Goal: Information Seeking & Learning: Get advice/opinions

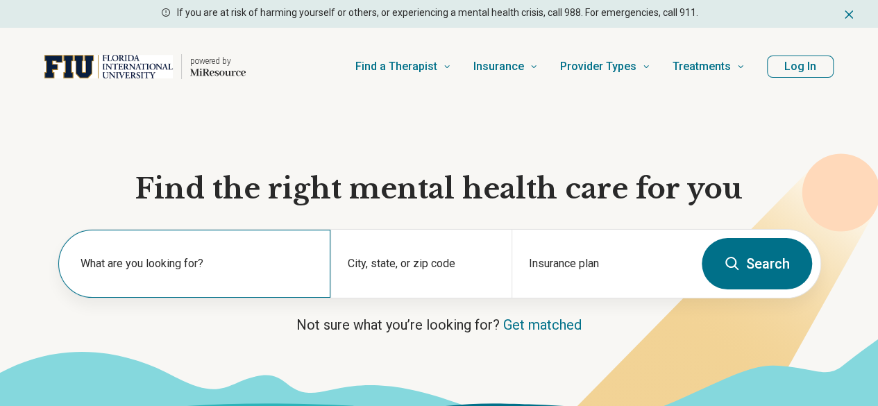
click at [198, 271] on label "What are you looking for?" at bounding box center [196, 263] width 233 height 17
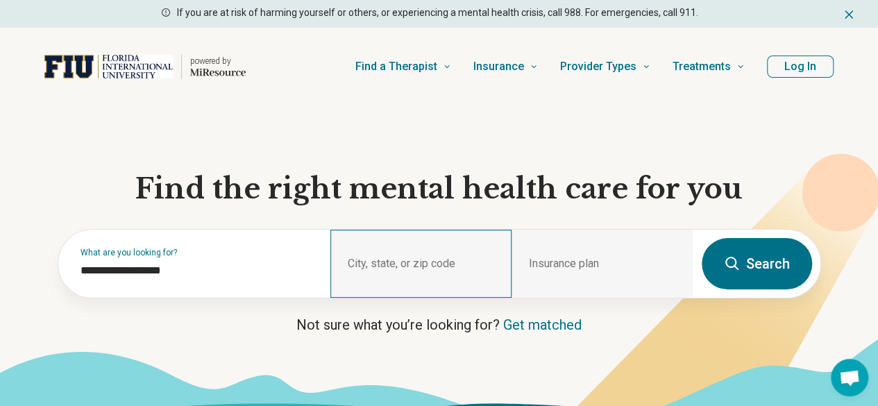
click at [398, 267] on div "City, state, or zip code" at bounding box center [420, 264] width 181 height 68
click at [459, 269] on div "City, state, or zip code" at bounding box center [420, 264] width 181 height 68
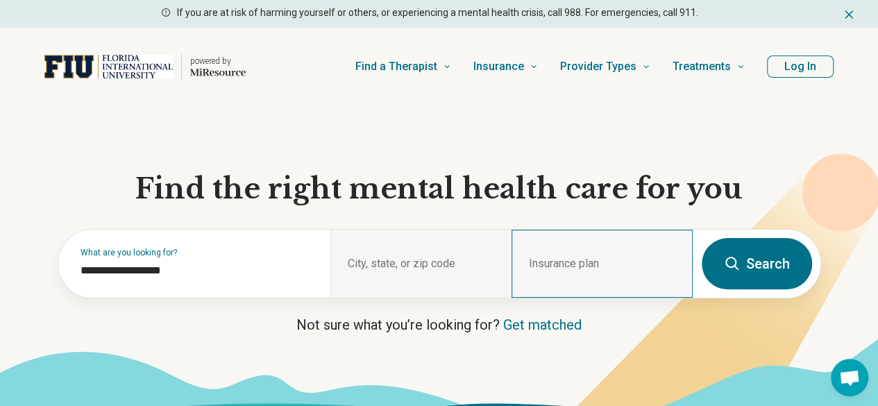
click at [595, 271] on div "Insurance plan" at bounding box center [601, 264] width 181 height 68
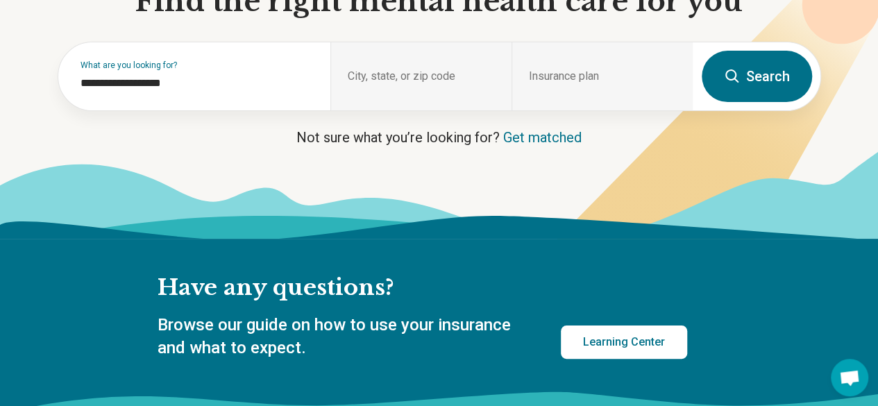
scroll to position [191, 0]
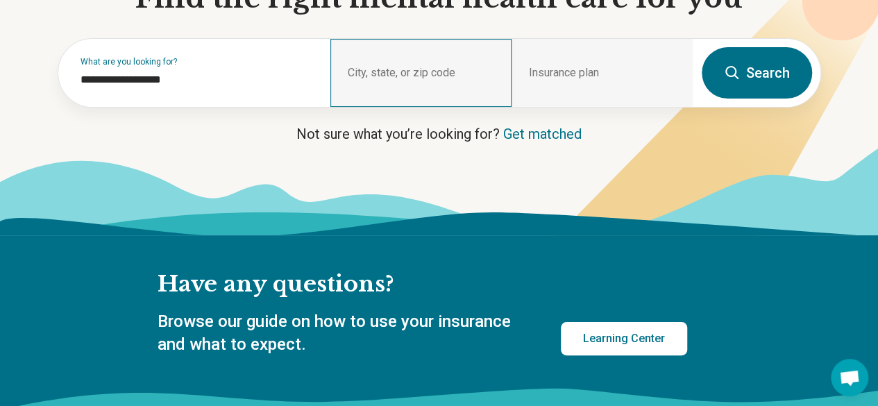
click at [384, 69] on div "City, state, or zip code" at bounding box center [420, 73] width 181 height 68
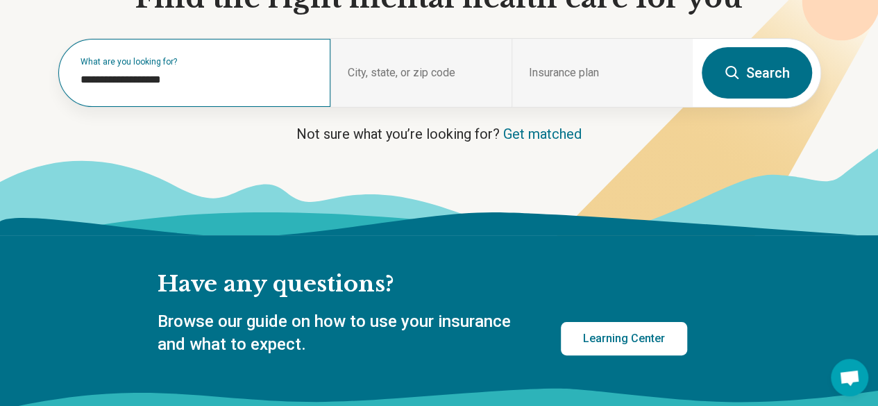
click at [253, 93] on div "**********" at bounding box center [194, 73] width 272 height 68
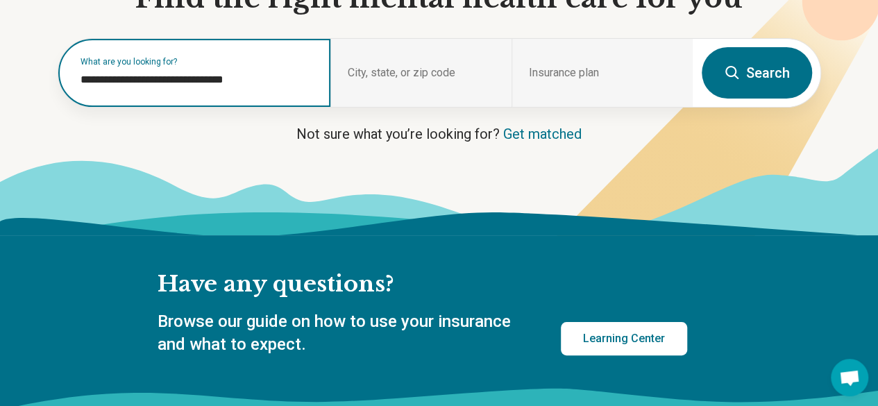
drag, startPoint x: 278, startPoint y: 78, endPoint x: 268, endPoint y: 64, distance: 17.5
click at [268, 64] on div "**********" at bounding box center [194, 73] width 272 height 68
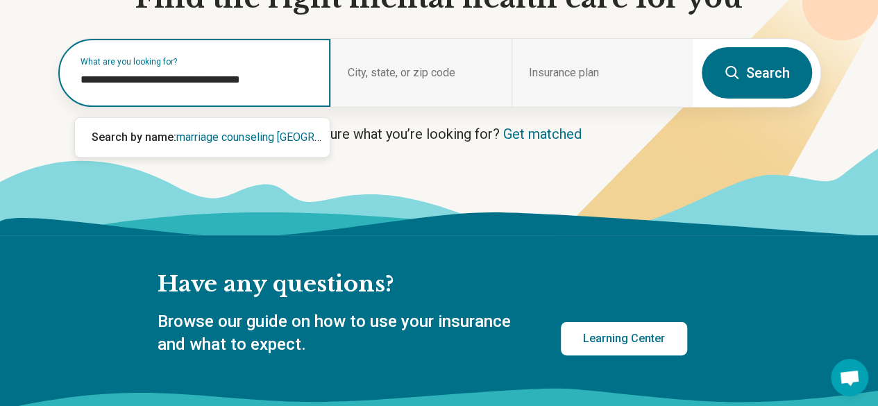
type input "**********"
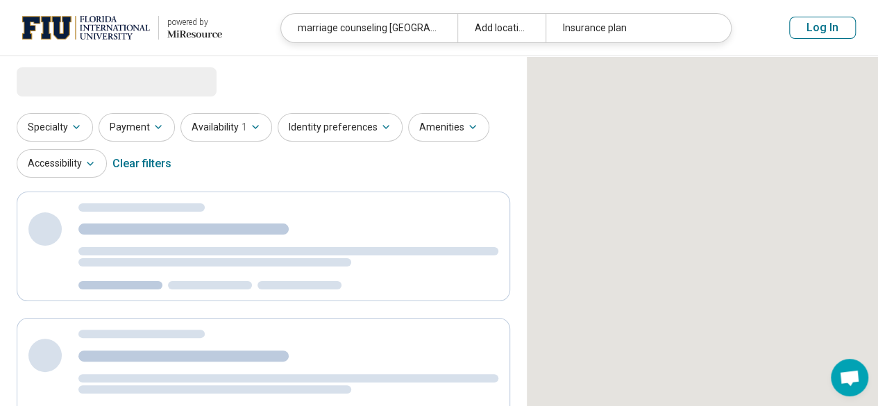
select select "***"
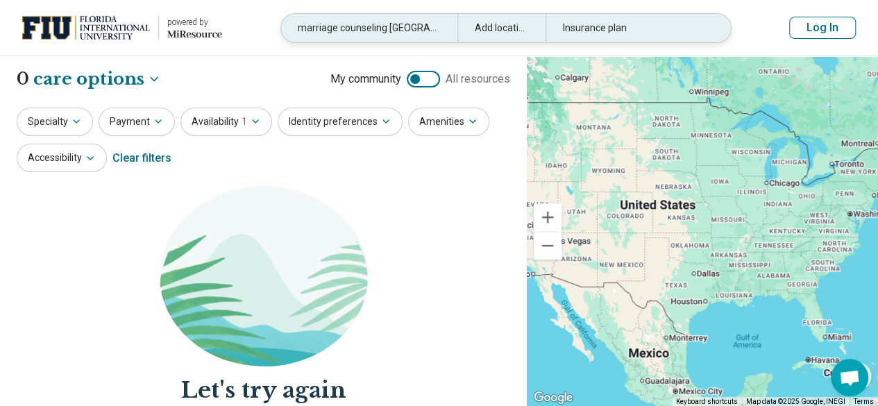
click at [358, 33] on div "marriage counseling Rochester, NY Aetna" at bounding box center [369, 28] width 176 height 28
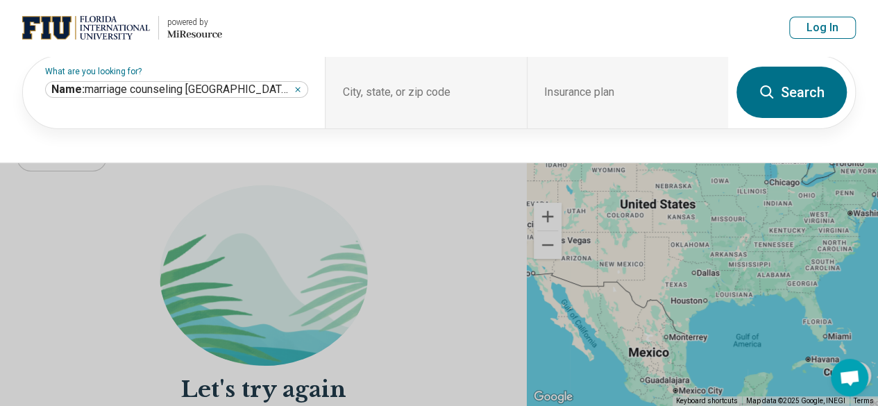
click at [358, 33] on header "powered by Miresource logo marriage counseling Rochester, NY Aetna Add location…" at bounding box center [439, 28] width 878 height 56
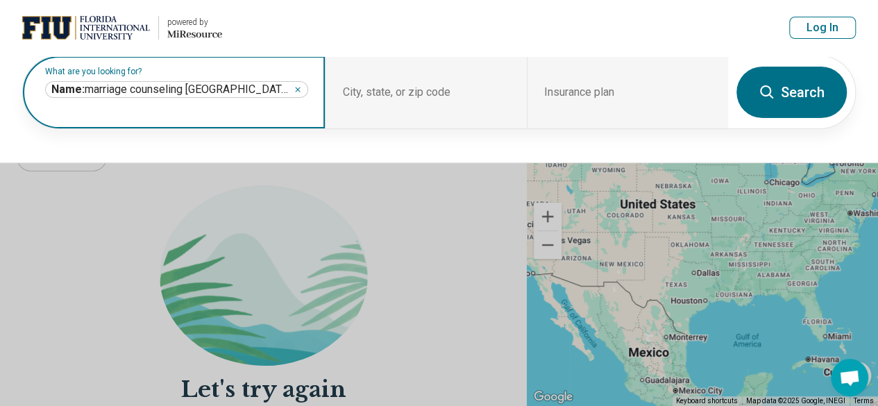
click at [300, 91] on icon "Remove" at bounding box center [298, 89] width 8 height 8
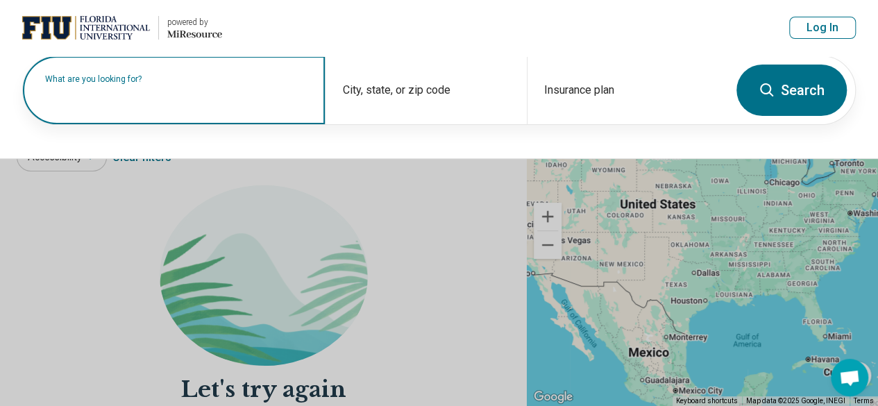
click at [141, 76] on div "What are you looking for?" at bounding box center [174, 90] width 302 height 68
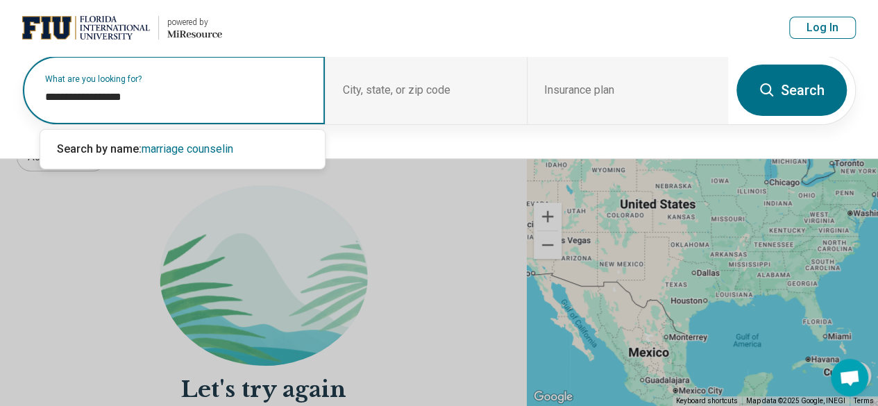
type input "**********"
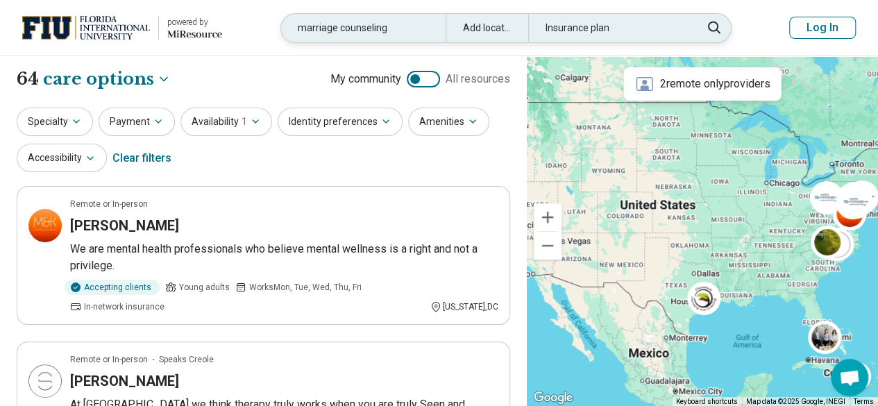
click at [480, 26] on div "Add location" at bounding box center [486, 28] width 83 height 28
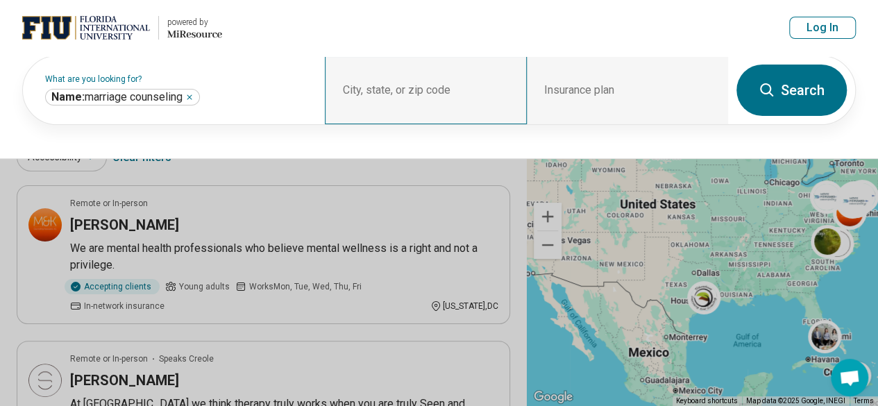
click at [448, 91] on div "City, state, or zip code" at bounding box center [425, 90] width 201 height 68
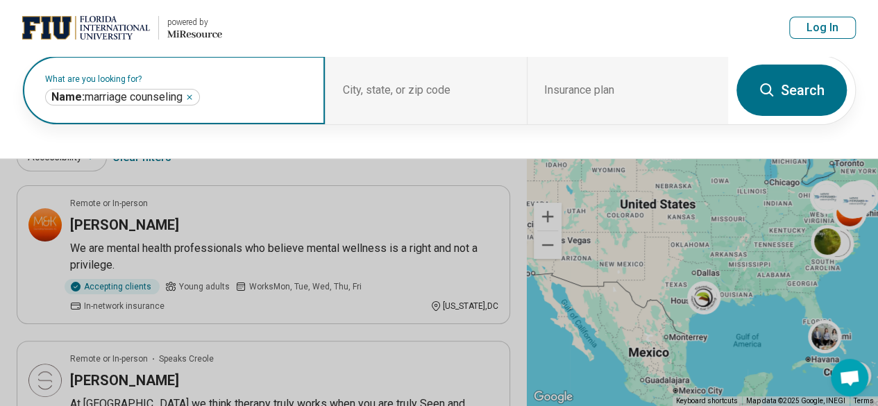
click at [262, 96] on input "text" at bounding box center [255, 97] width 105 height 17
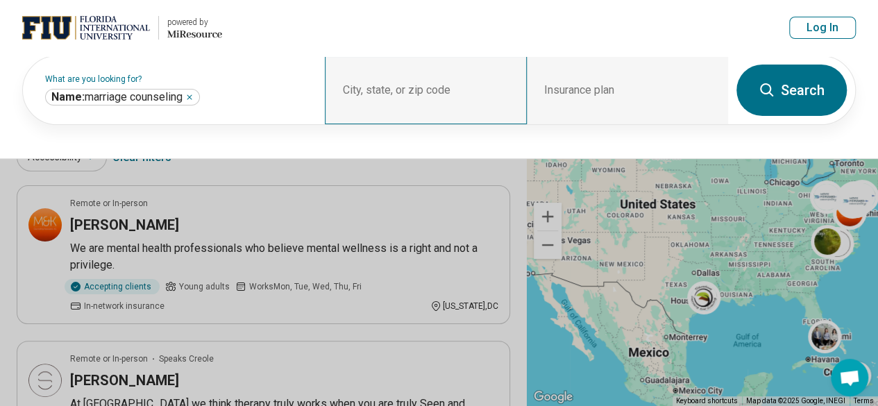
click at [434, 81] on div "City, state, or zip code" at bounding box center [425, 90] width 201 height 68
click at [629, 83] on div "Insurance plan" at bounding box center [627, 90] width 201 height 68
click at [462, 177] on button at bounding box center [439, 203] width 878 height 406
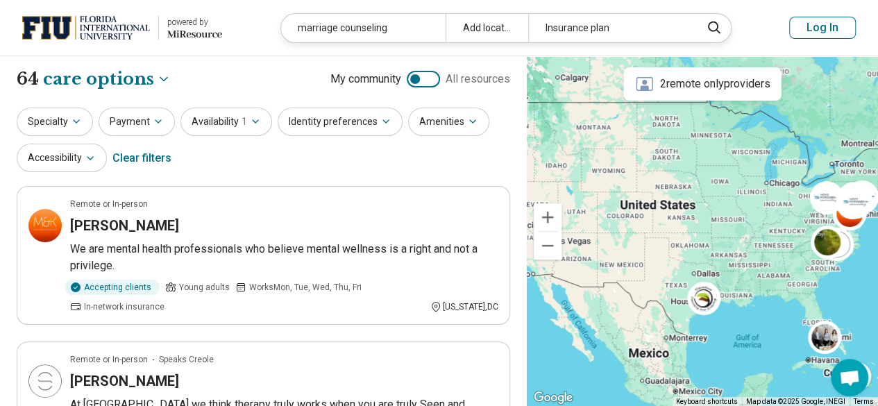
click at [491, 12] on header "powered by Miresource logo marriage counseling Add location Insurance plan Log …" at bounding box center [439, 28] width 878 height 56
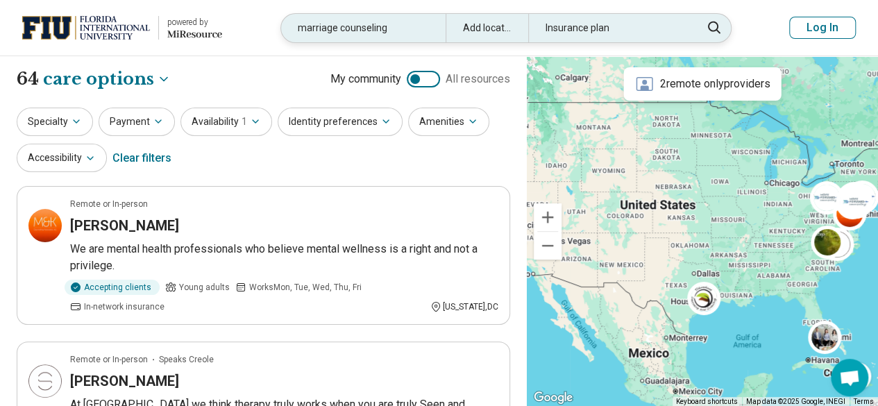
click at [490, 17] on div "Add location" at bounding box center [486, 28] width 83 height 28
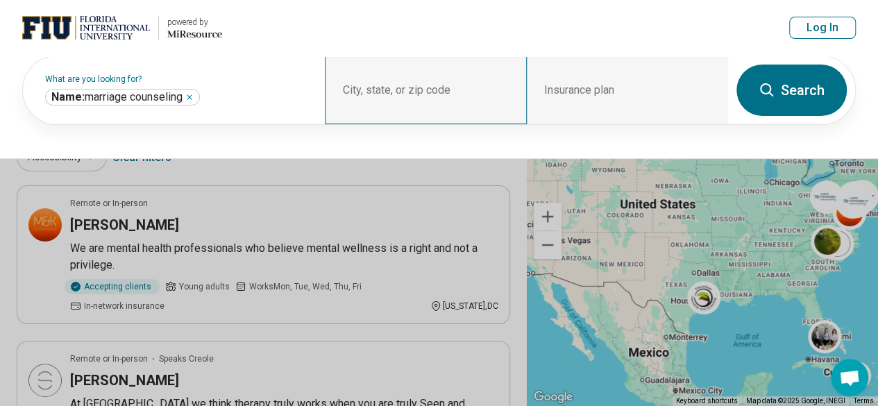
click at [443, 76] on div "City, state, or zip code" at bounding box center [425, 90] width 201 height 68
click at [815, 26] on button "Log In" at bounding box center [822, 28] width 67 height 22
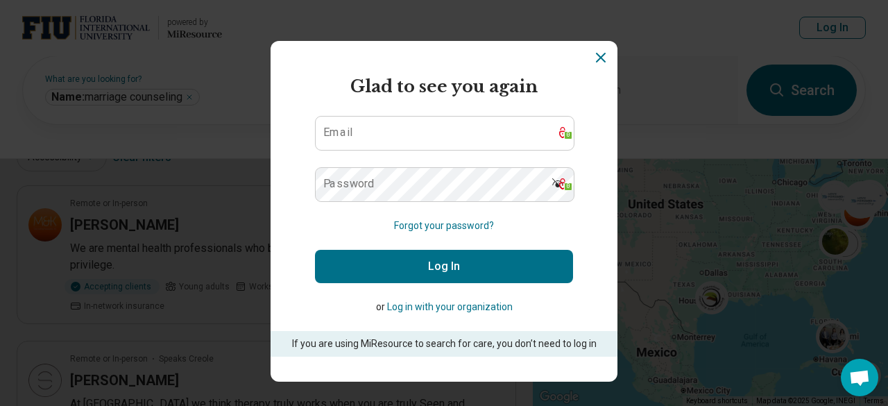
click at [430, 308] on button "Log in with your organization" at bounding box center [450, 307] width 126 height 15
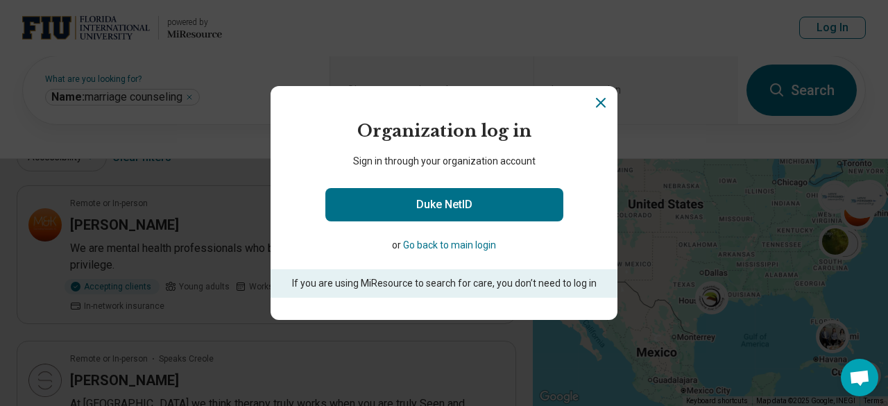
click at [426, 242] on button "Go back to main login" at bounding box center [449, 245] width 93 height 15
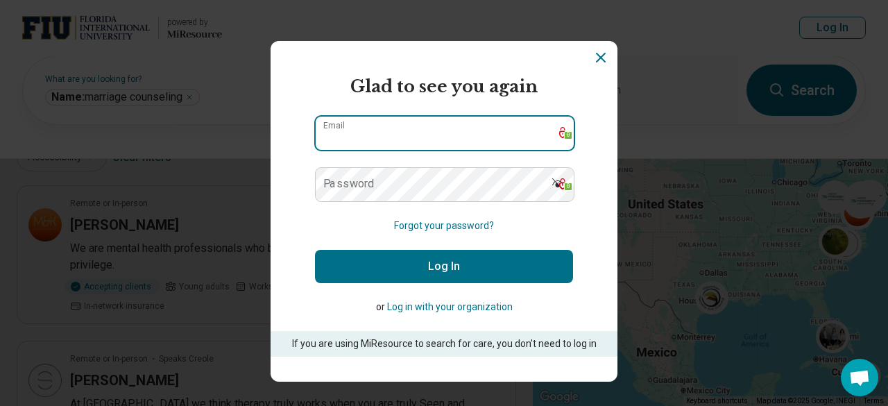
click at [371, 137] on input "Email" at bounding box center [445, 133] width 258 height 33
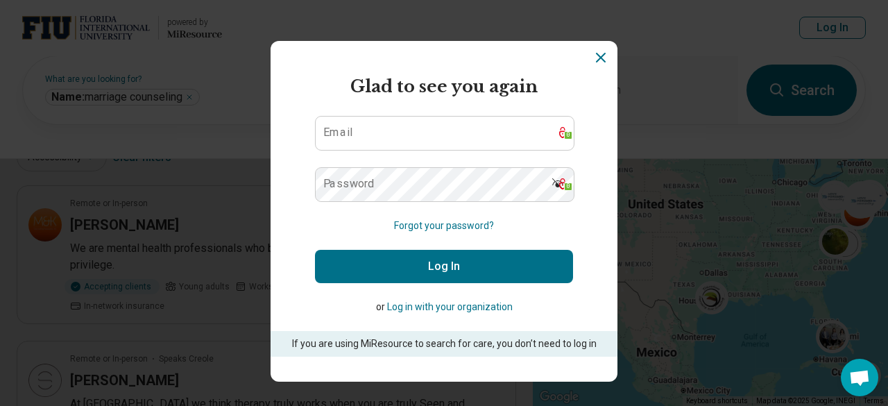
click at [597, 55] on icon "Dismiss" at bounding box center [601, 57] width 8 height 8
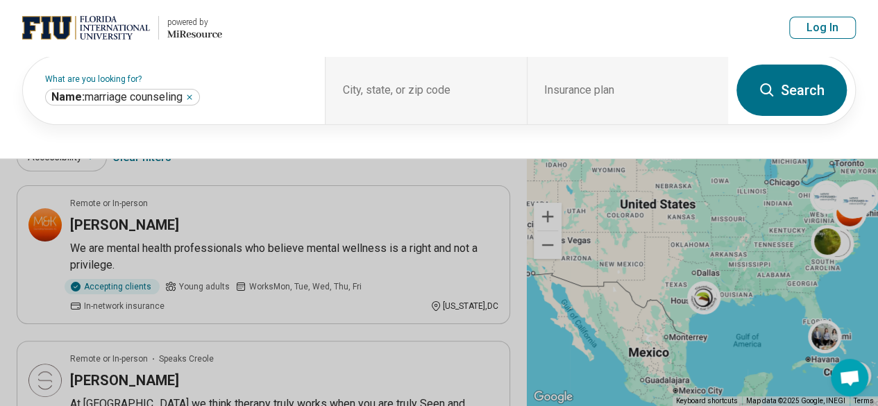
click at [468, 298] on button at bounding box center [439, 203] width 878 height 406
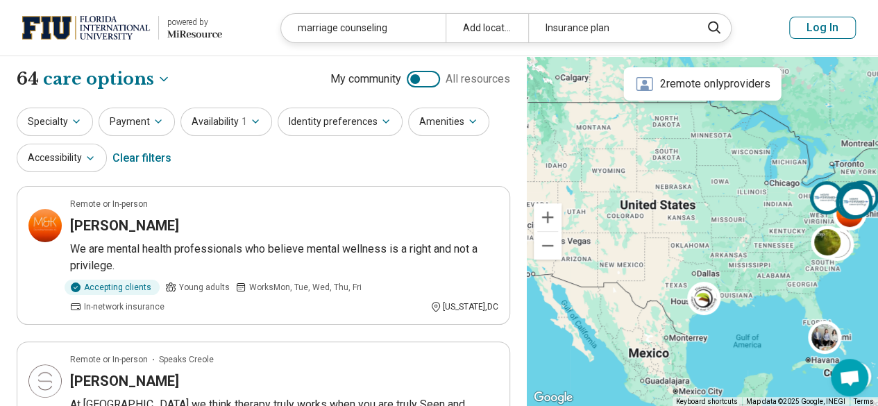
click at [822, 195] on img at bounding box center [826, 197] width 33 height 33
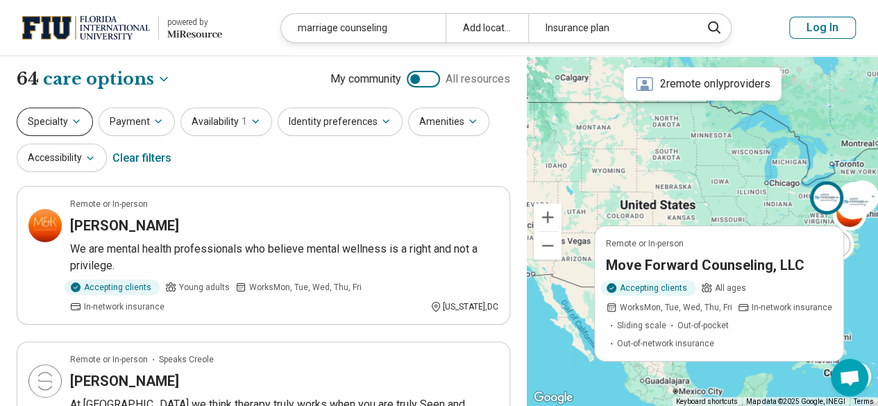
click at [44, 115] on button "Specialty" at bounding box center [55, 122] width 76 height 28
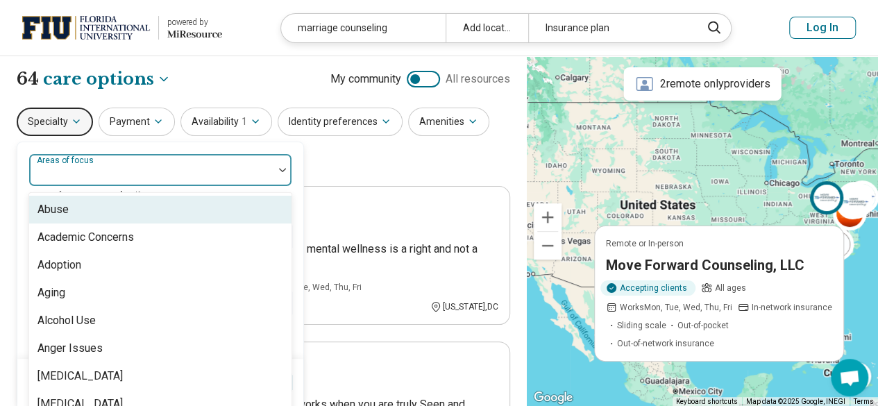
click at [85, 169] on div "Areas of focus" at bounding box center [160, 169] width 264 height 33
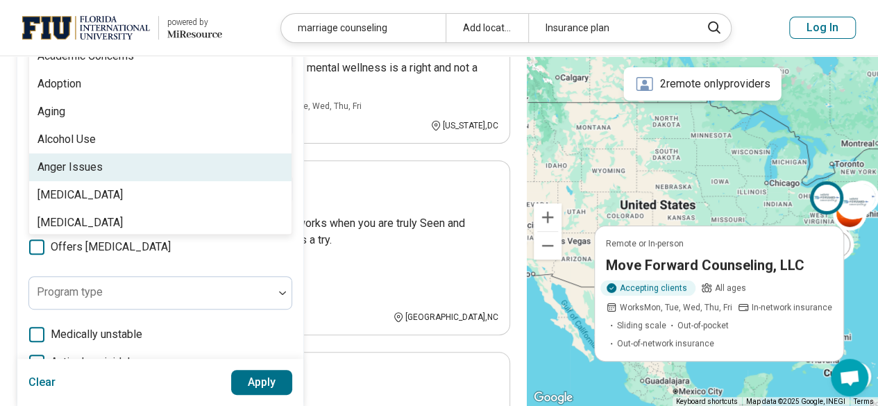
scroll to position [186, 0]
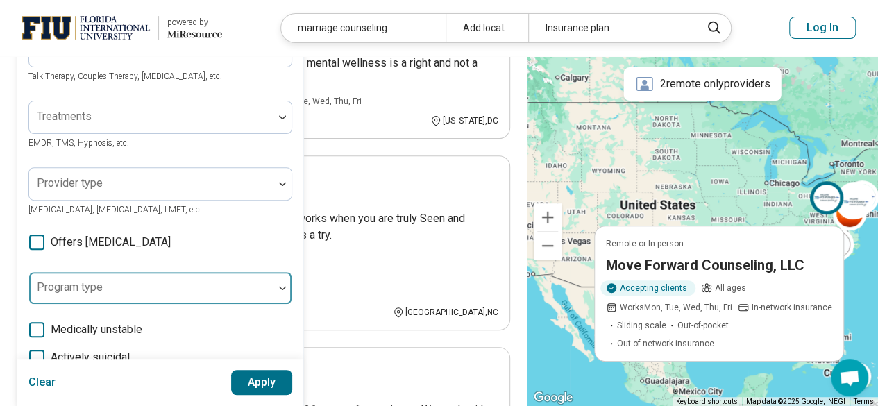
drag, startPoint x: 270, startPoint y: 316, endPoint x: 206, endPoint y: 287, distance: 70.5
click at [206, 287] on div at bounding box center [151, 293] width 233 height 19
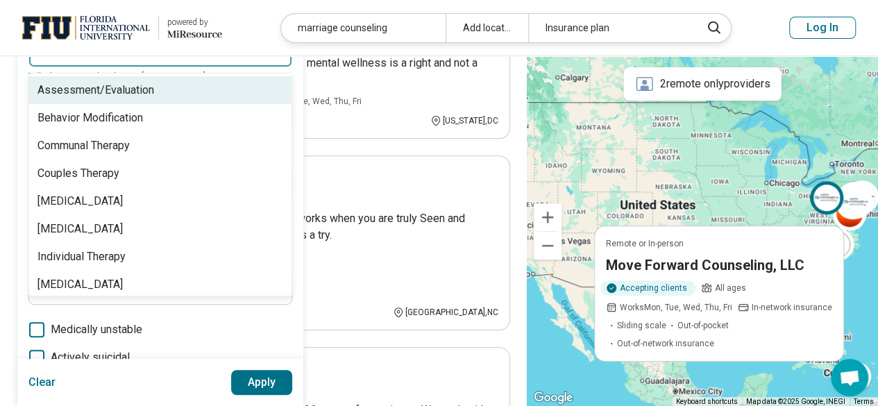
click at [173, 62] on div at bounding box center [151, 55] width 233 height 19
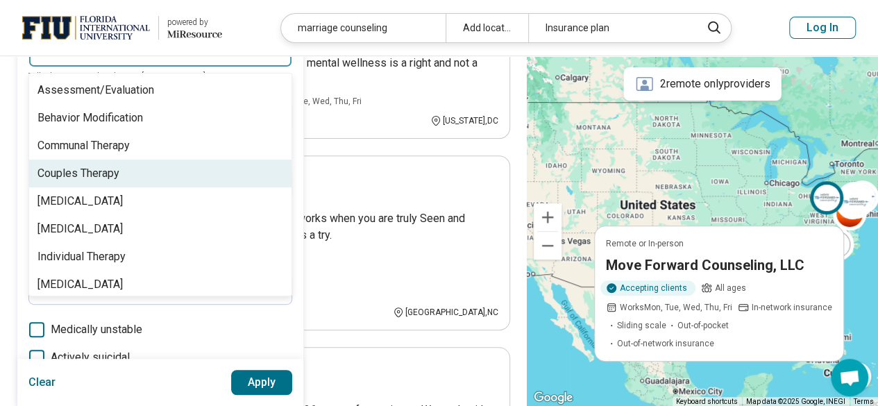
click at [132, 171] on div "Couples Therapy" at bounding box center [160, 174] width 262 height 28
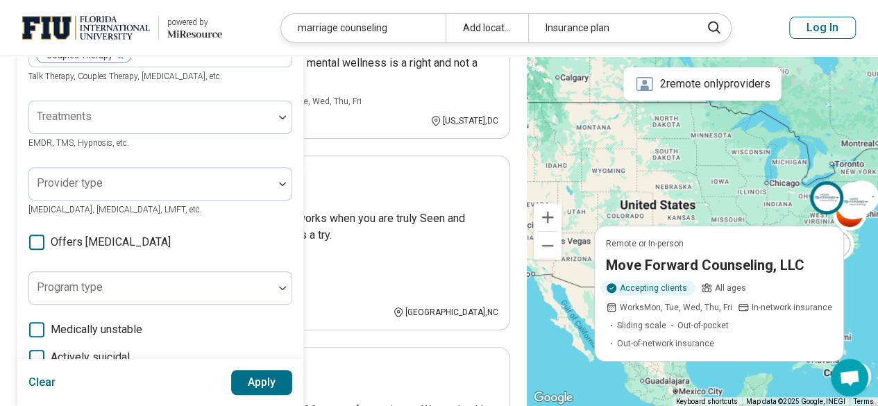
click at [297, 318] on div "Areas of focus Anxiety, Depression, Self-Esteem, etc. Modalities Couples Therap…" at bounding box center [160, 238] width 286 height 565
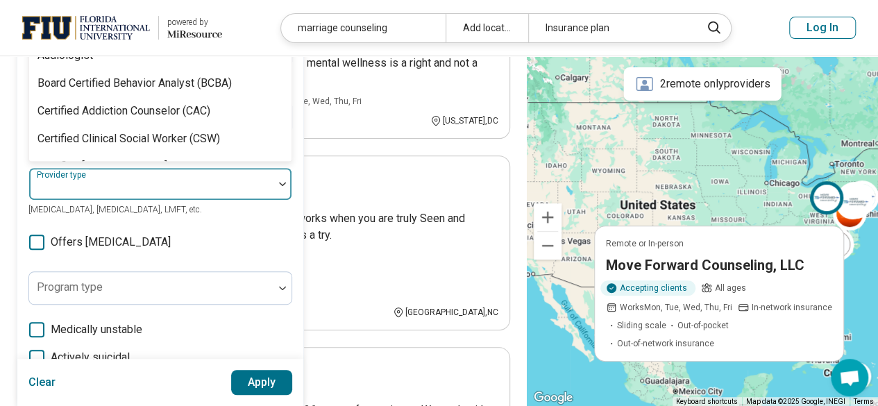
click at [207, 180] on div at bounding box center [151, 189] width 233 height 19
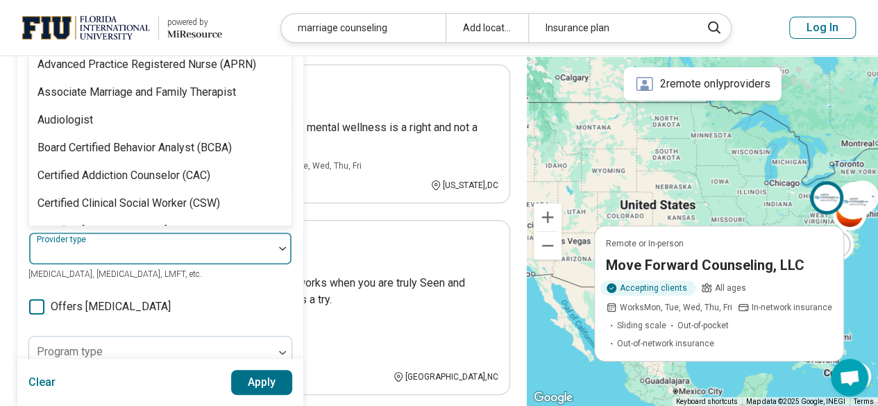
scroll to position [118, 0]
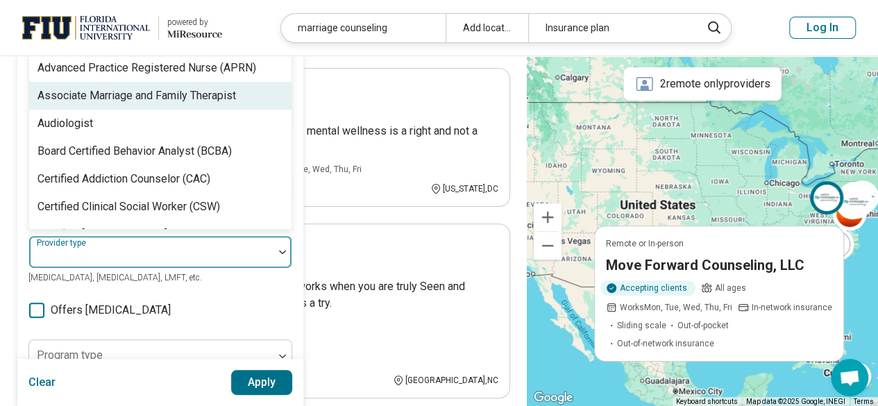
click at [138, 88] on div "Associate Marriage and Family Therapist" at bounding box center [136, 95] width 198 height 17
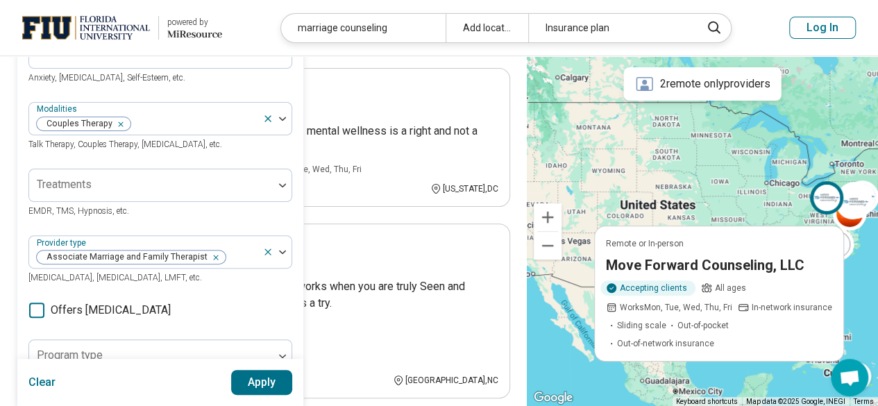
click at [264, 291] on div "Areas of focus Anxiety, Depression, Self-Esteem, etc. Modalities Couples Therap…" at bounding box center [160, 306] width 264 height 543
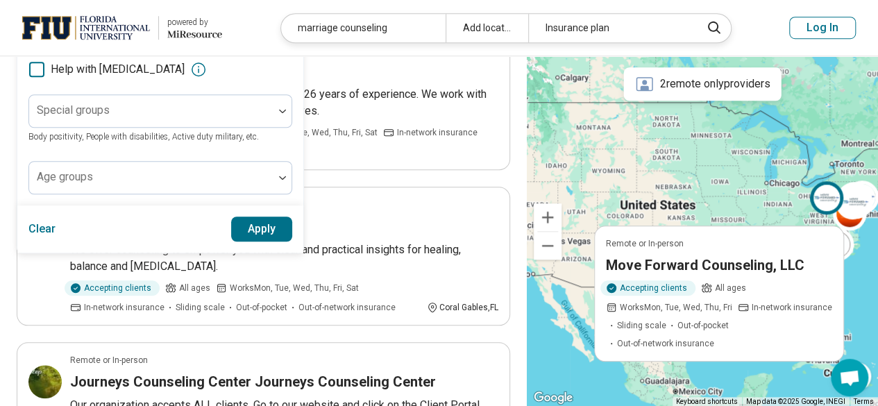
scroll to position [518, 0]
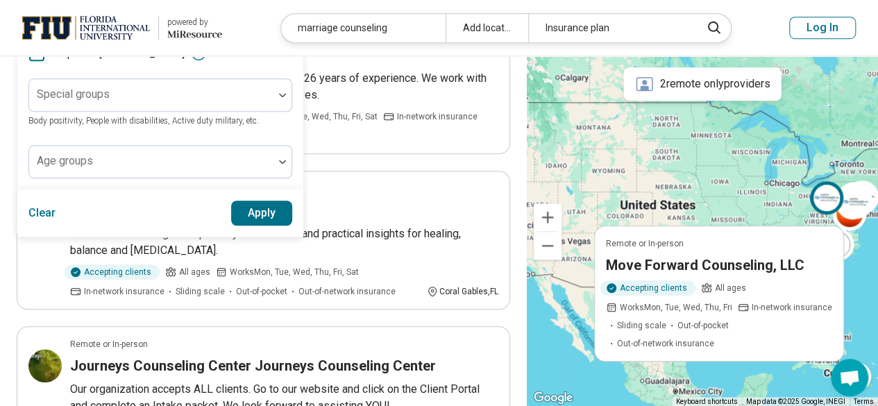
click at [264, 206] on button "Apply" at bounding box center [262, 213] width 62 height 25
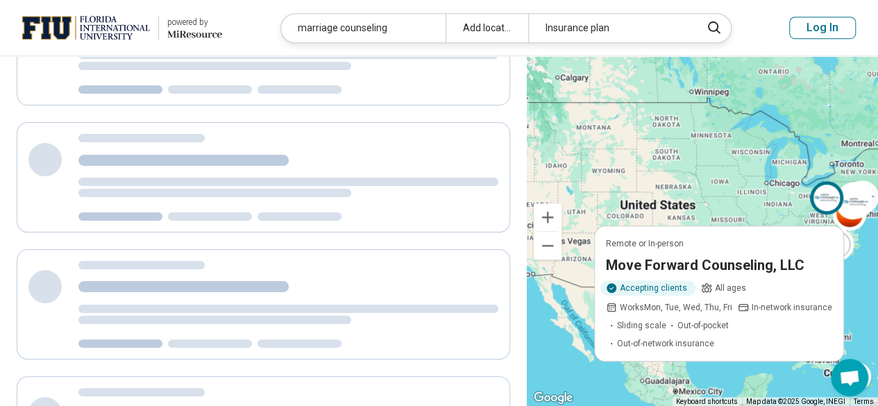
scroll to position [0, 0]
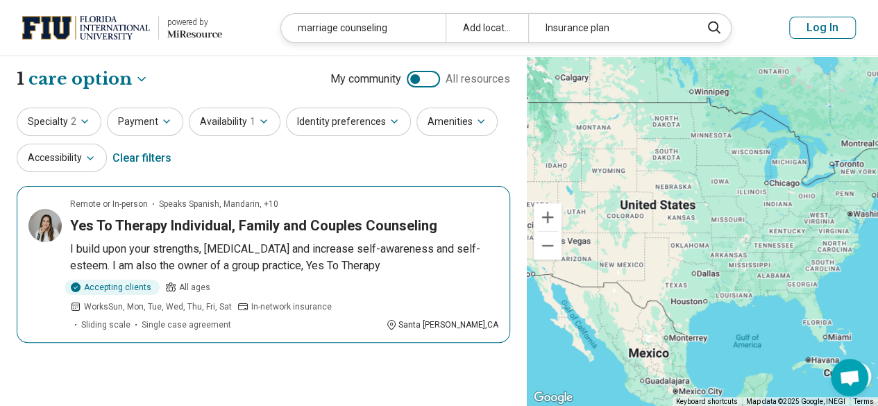
click at [328, 225] on h3 "Yes To Therapy Individual, Family and Couples Counseling" at bounding box center [253, 225] width 367 height 19
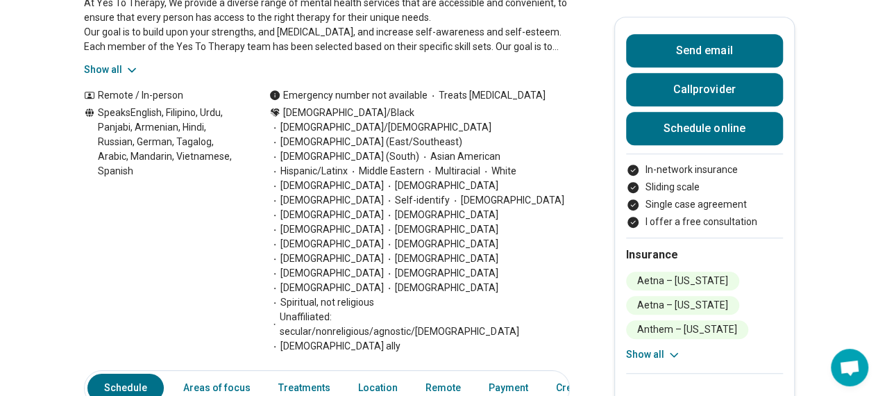
scroll to position [334, 0]
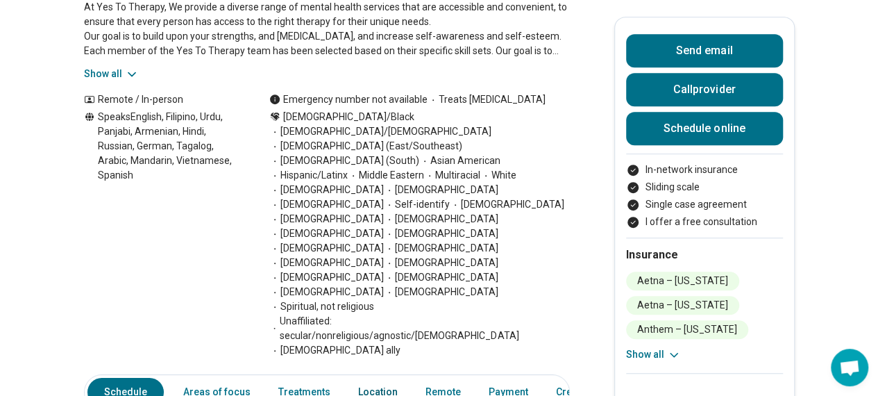
click at [381, 377] on link "Location" at bounding box center [378, 391] width 56 height 28
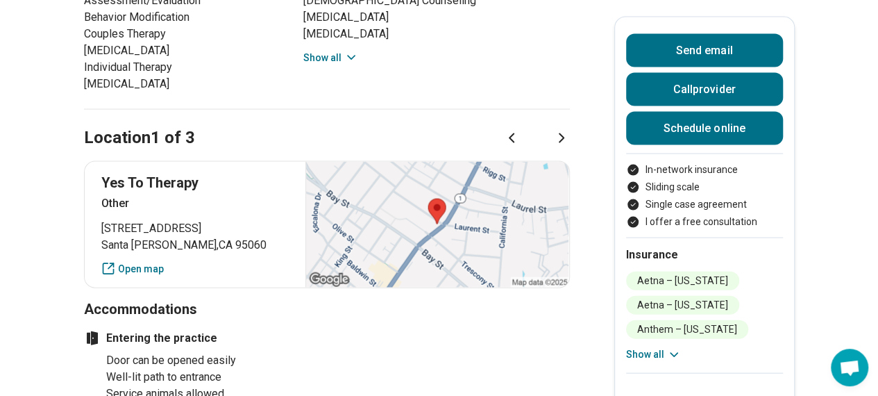
scroll to position [1394, 0]
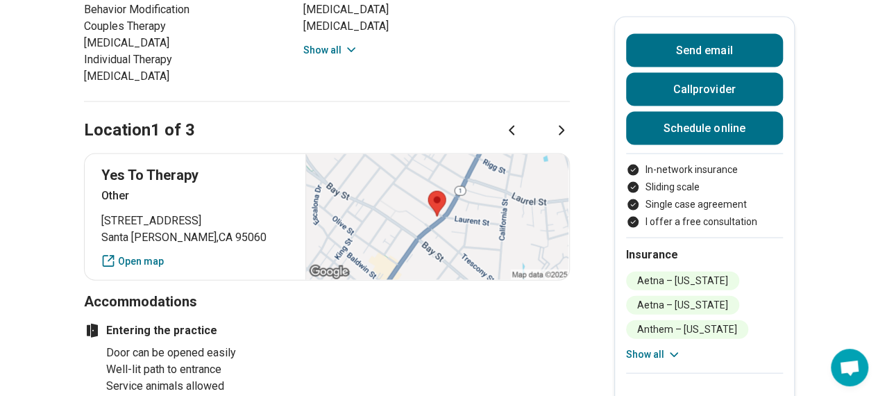
click at [565, 122] on icon at bounding box center [561, 130] width 17 height 17
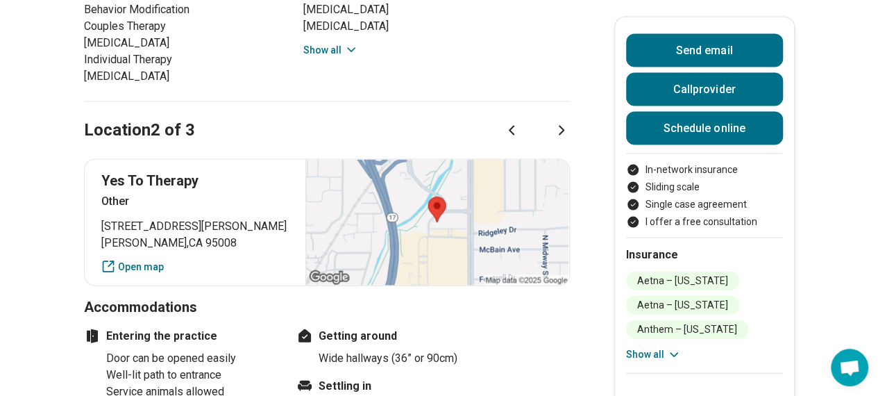
click at [565, 122] on icon at bounding box center [561, 130] width 17 height 17
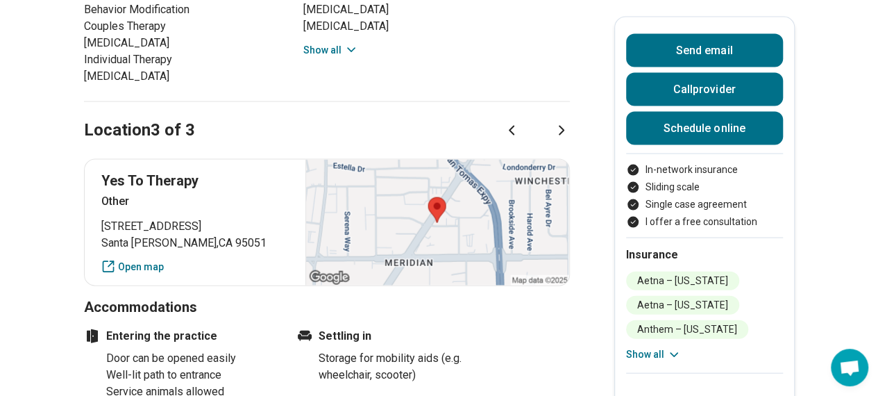
click at [565, 122] on icon at bounding box center [561, 130] width 17 height 17
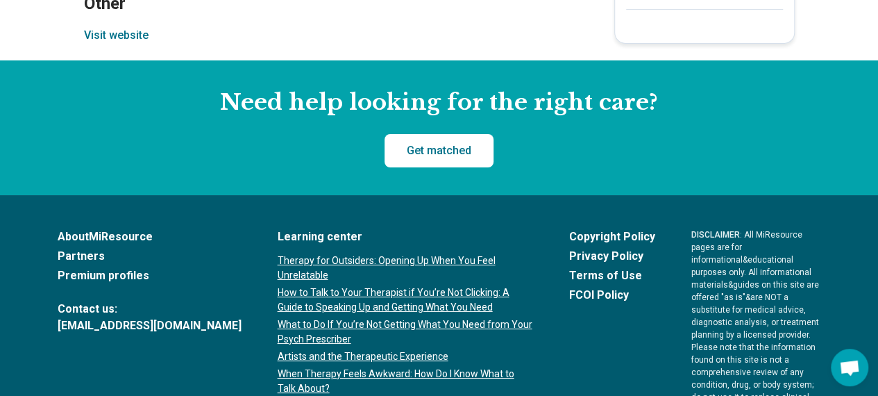
scroll to position [0, 0]
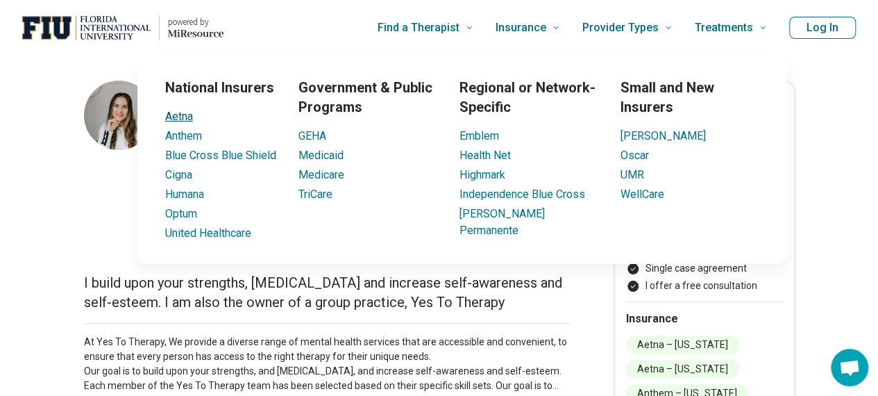
click at [170, 116] on link "Aetna" at bounding box center [179, 116] width 28 height 13
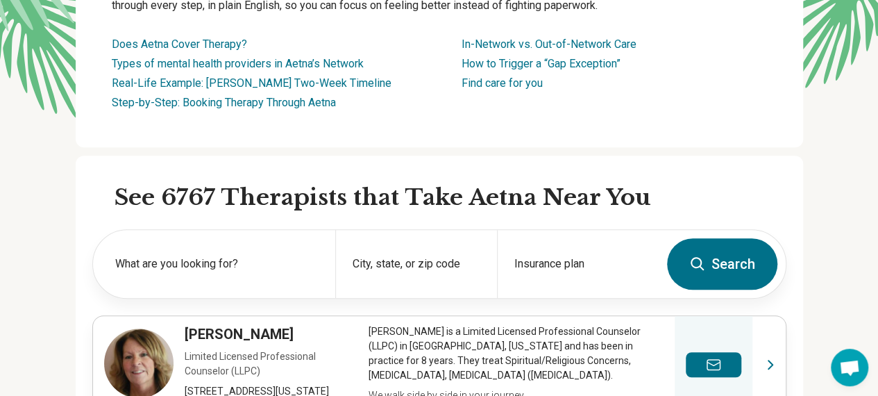
scroll to position [246, 0]
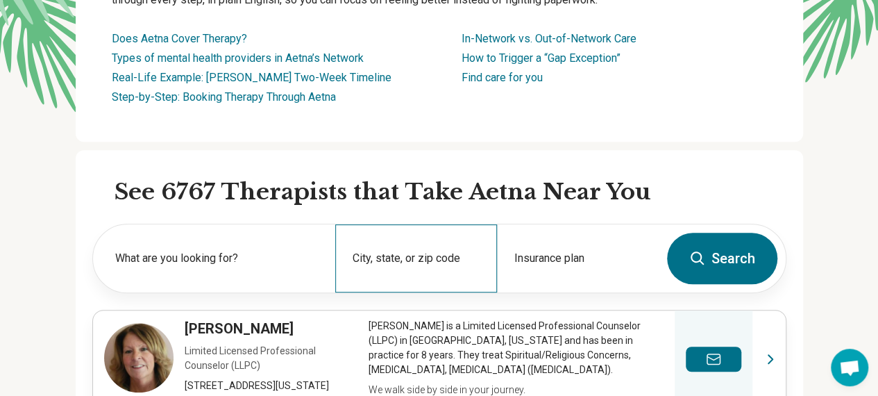
click at [418, 256] on div "City, state, or zip code" at bounding box center [416, 258] width 162 height 68
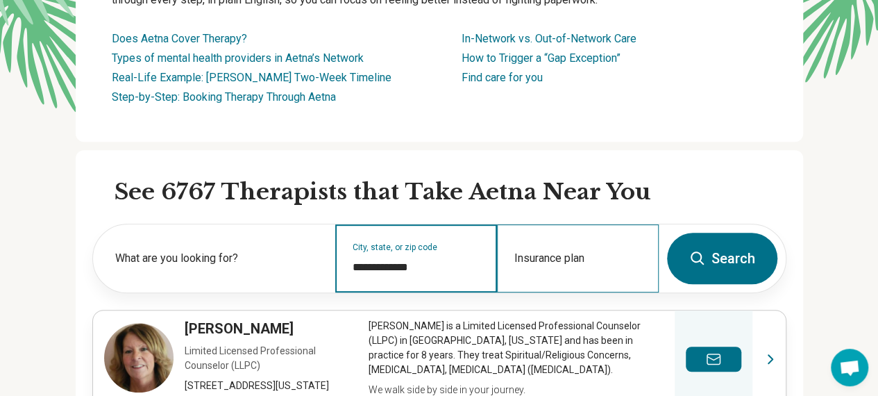
type input "**********"
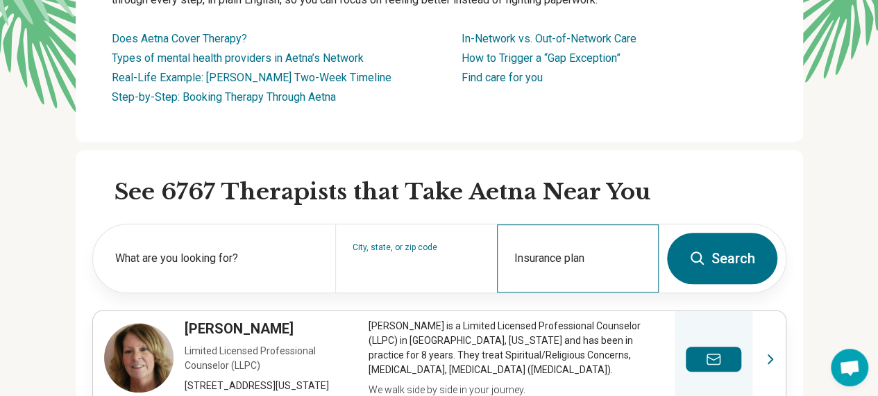
click at [588, 256] on div "Insurance plan" at bounding box center [578, 258] width 162 height 68
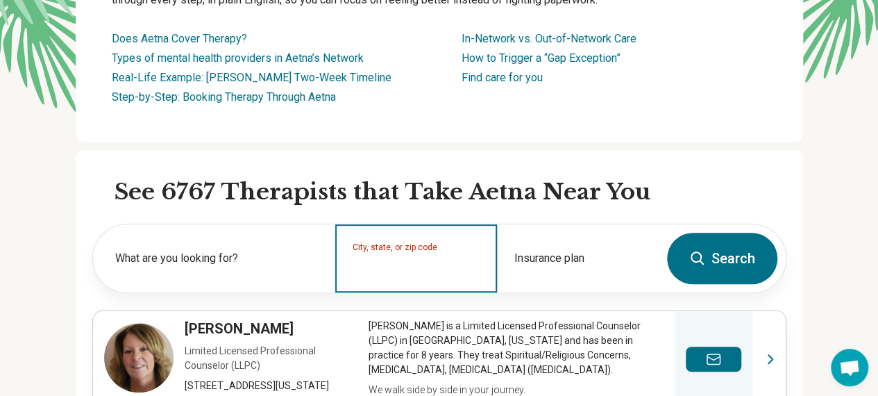
click at [391, 271] on input "City, state, or zip code" at bounding box center [416, 267] width 128 height 17
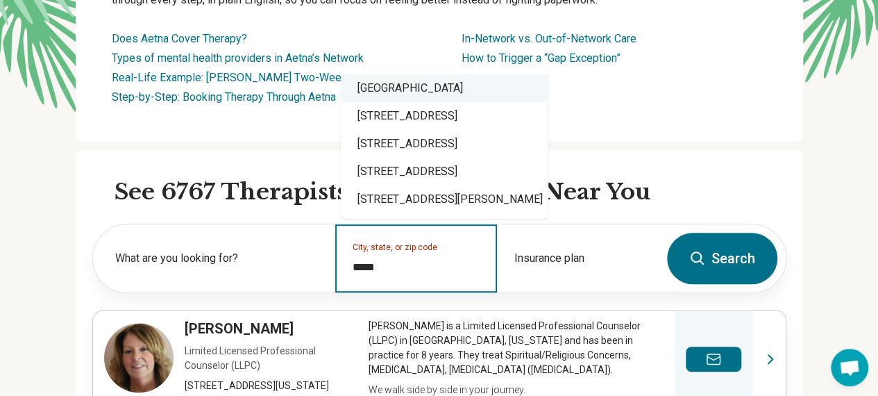
click at [401, 91] on div "Rochester, NY 14625" at bounding box center [444, 88] width 207 height 28
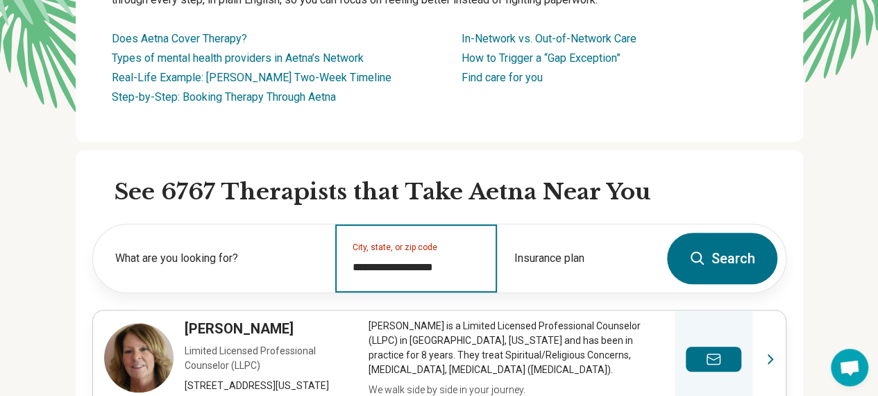
type input "**********"
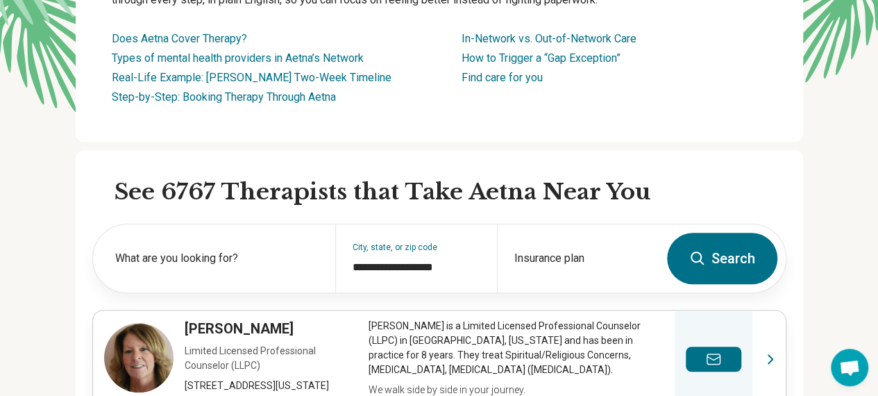
click at [729, 263] on button "Search" at bounding box center [722, 257] width 110 height 51
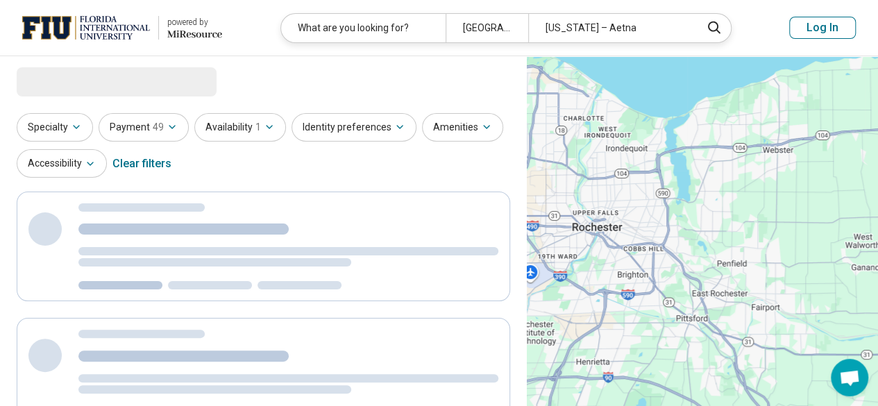
select select "***"
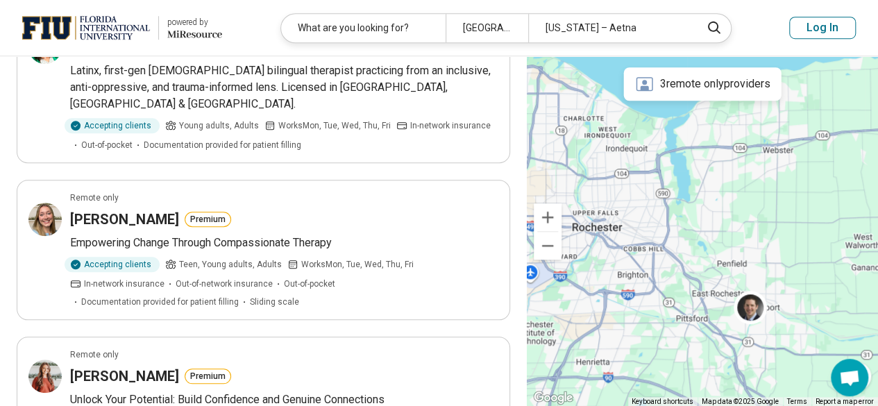
scroll to position [541, 0]
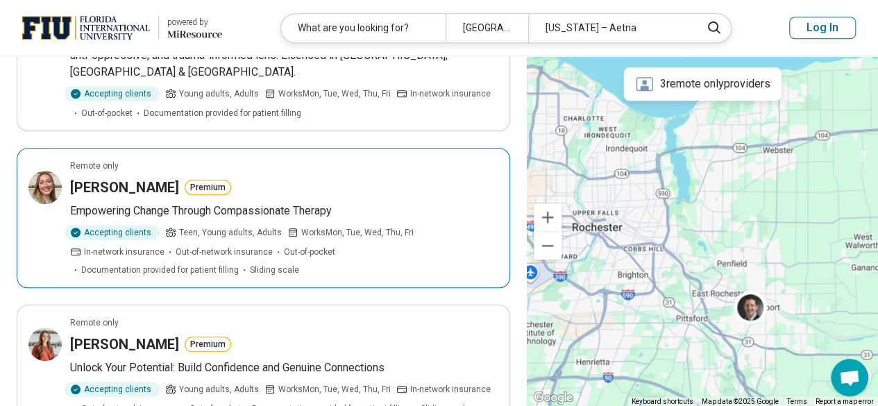
click at [405, 178] on div "Vilija Paulius Premium" at bounding box center [284, 187] width 428 height 19
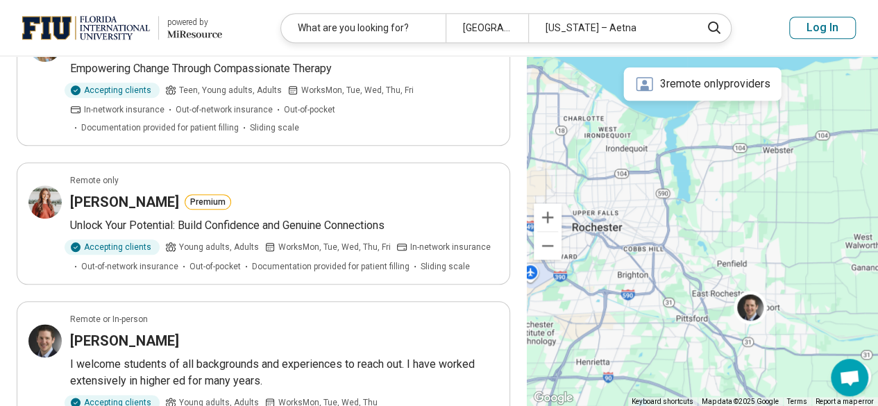
scroll to position [680, 0]
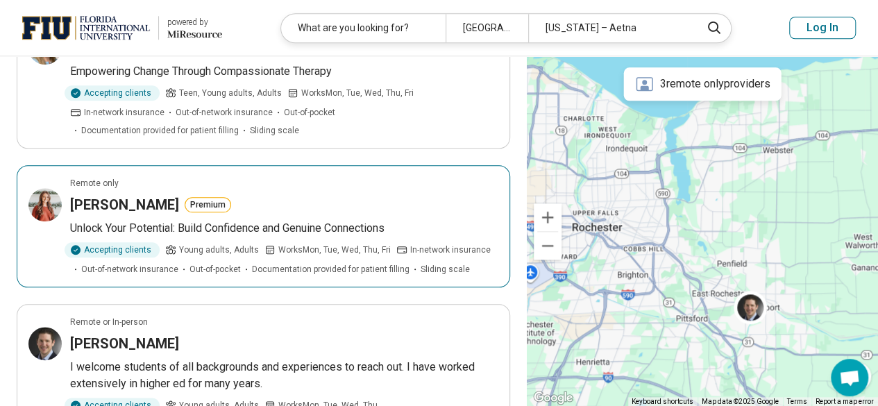
click at [450, 195] on div "Kristine Troescher Premium" at bounding box center [284, 204] width 428 height 19
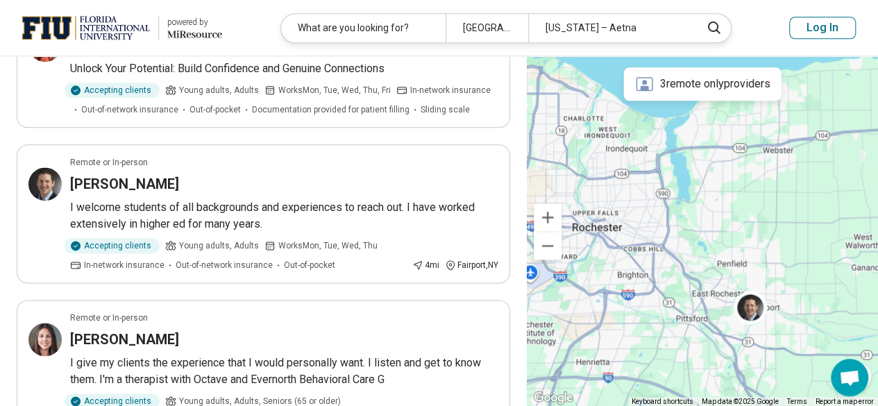
scroll to position [860, 0]
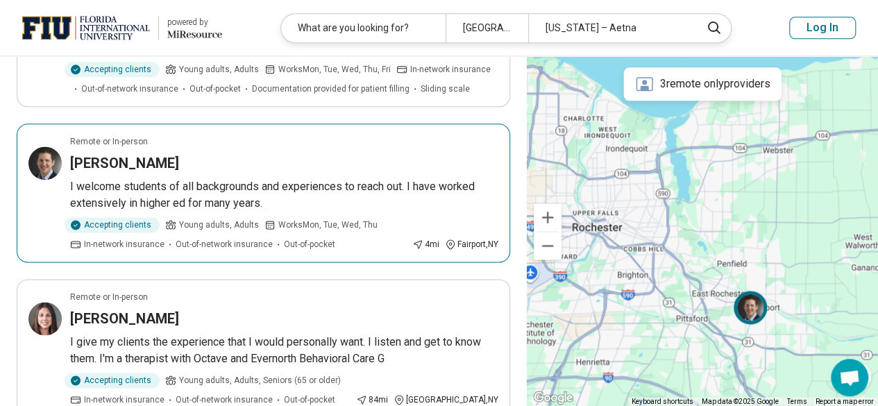
click at [441, 178] on p "I welcome students of all backgrounds and experiences to reach out. I have work…" at bounding box center [284, 194] width 428 height 33
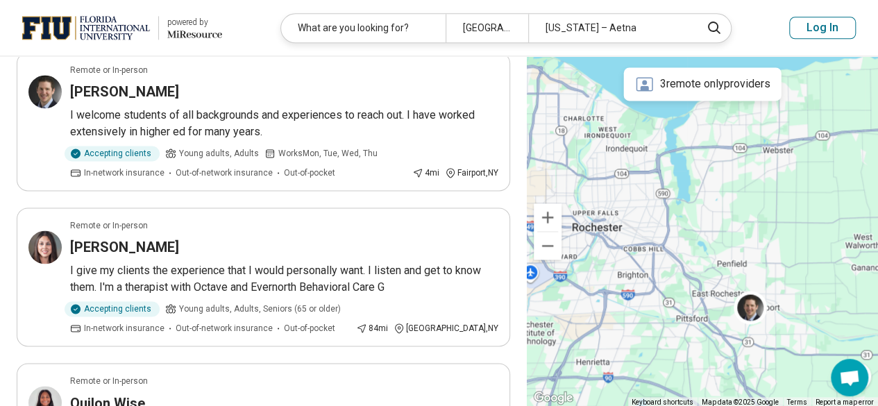
scroll to position [964, 0]
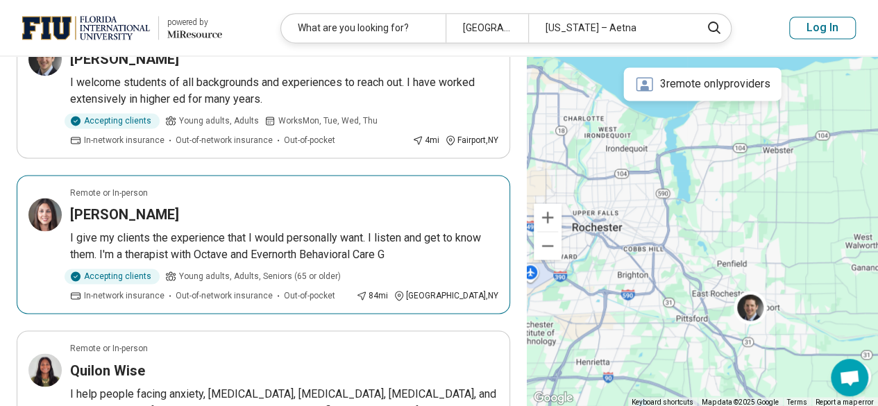
click at [350, 269] on div "Accepting clients Young adults, Adults, Seniors (65 or older) In-network insura…" at bounding box center [210, 285] width 280 height 33
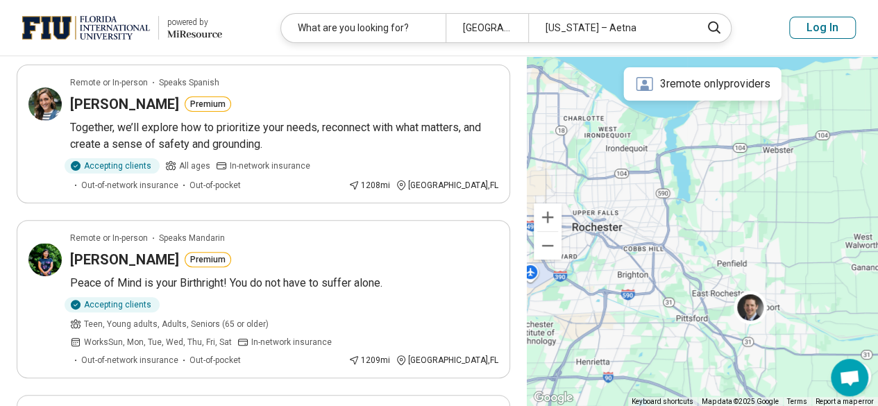
scroll to position [0, 0]
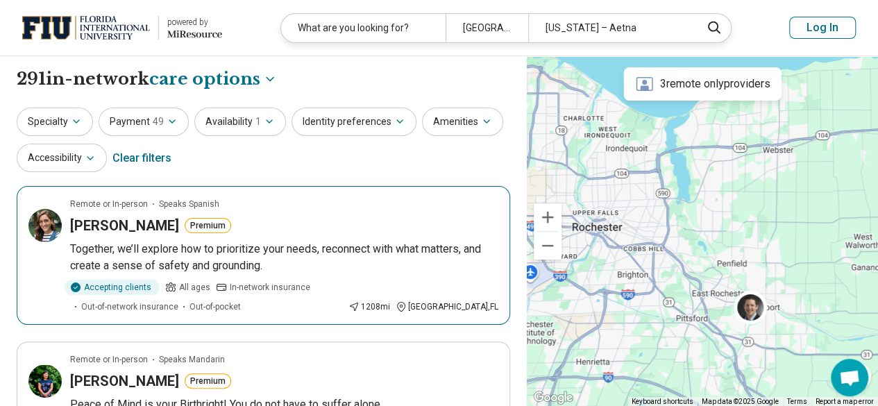
click at [348, 271] on p "Together, we’ll explore how to prioritize your needs, reconnect with what matte…" at bounding box center [284, 257] width 428 height 33
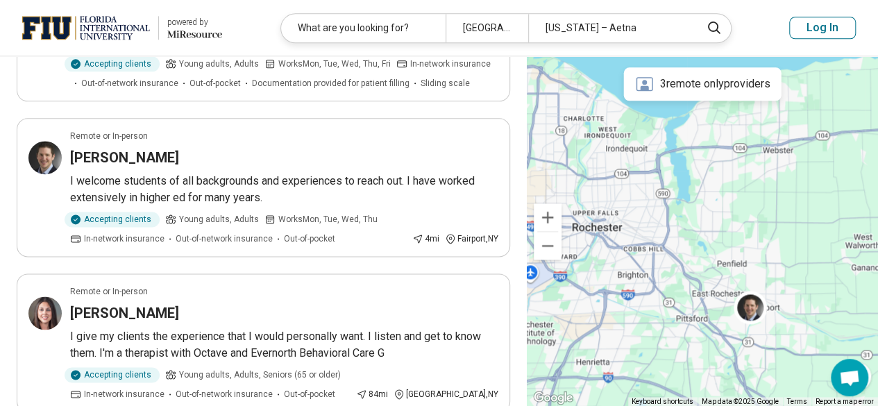
scroll to position [825, 0]
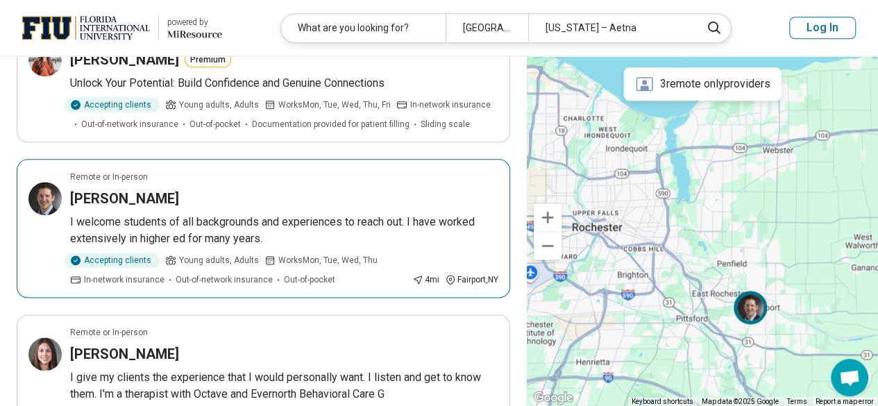
click at [477, 253] on div "Accepting clients Young adults, Adults Works Mon, Tue, Wed, Thu In-network insu…" at bounding box center [284, 269] width 428 height 33
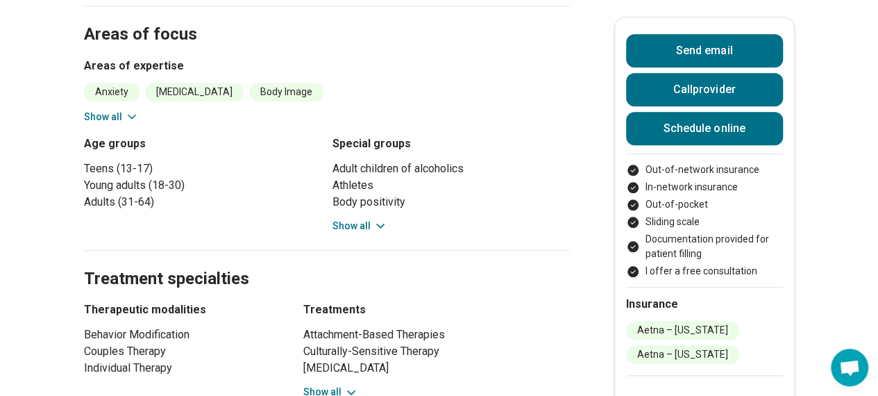
scroll to position [575, 0]
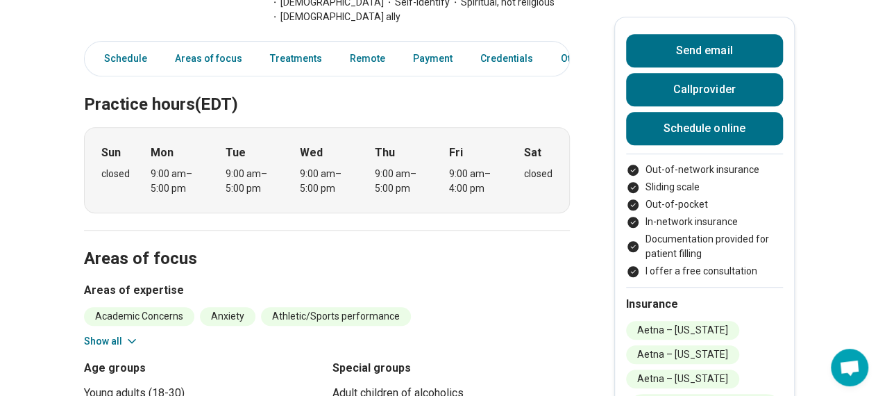
scroll to position [383, 0]
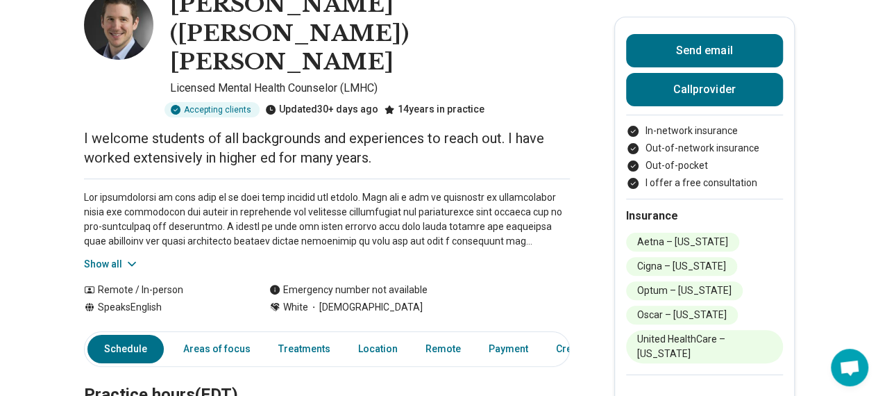
scroll to position [74, 0]
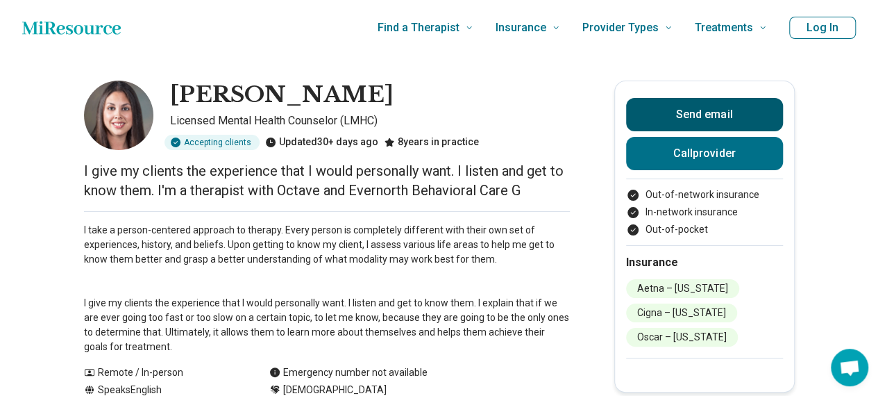
click at [722, 108] on button "Send email" at bounding box center [704, 114] width 157 height 33
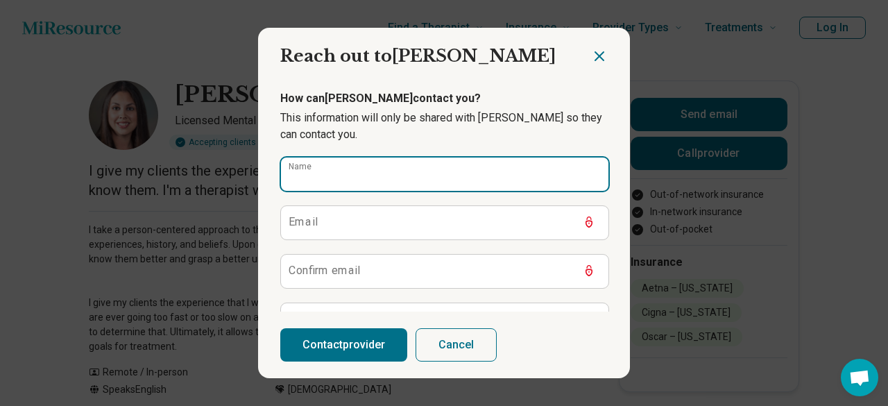
click at [484, 178] on input "Name" at bounding box center [445, 174] width 328 height 33
type input "**********"
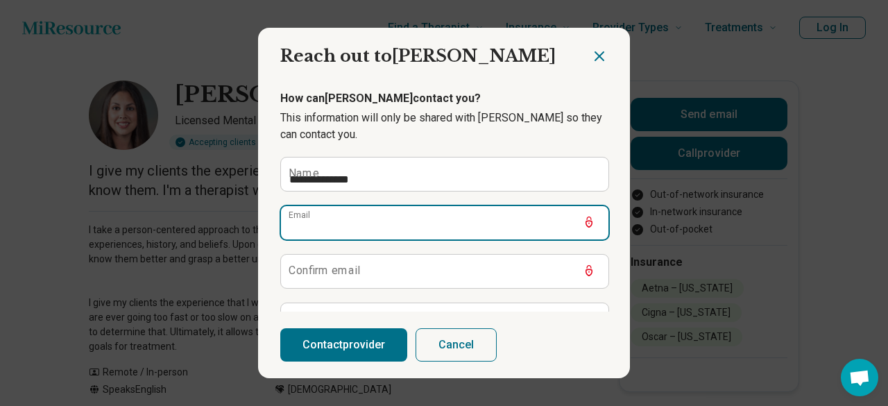
type input "**********"
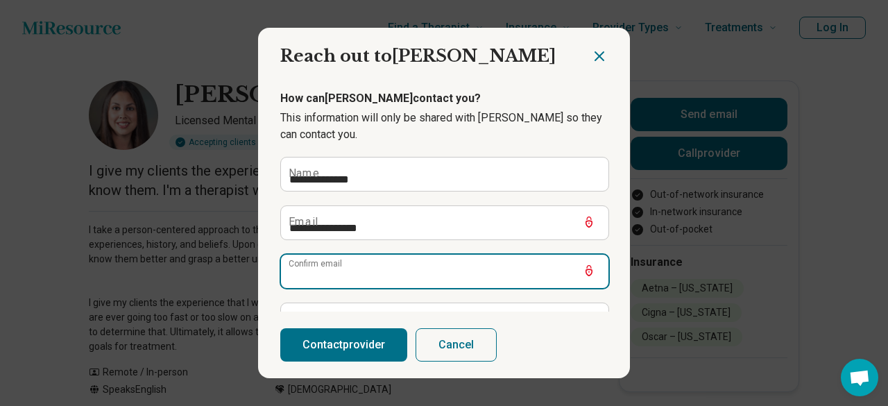
type input "**********"
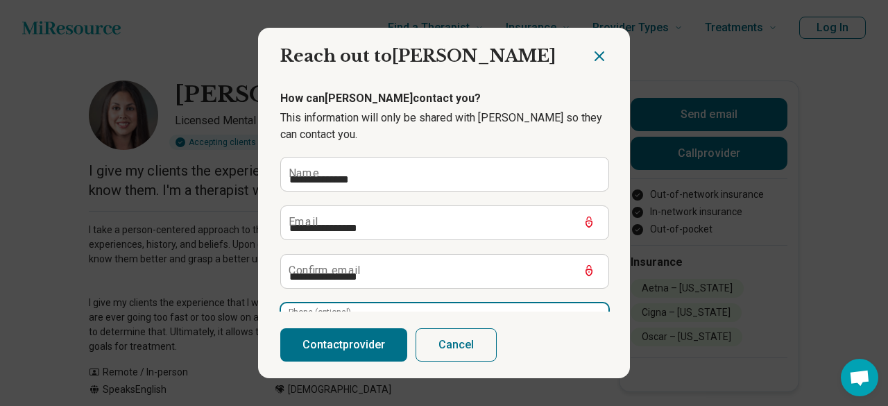
type input "**********"
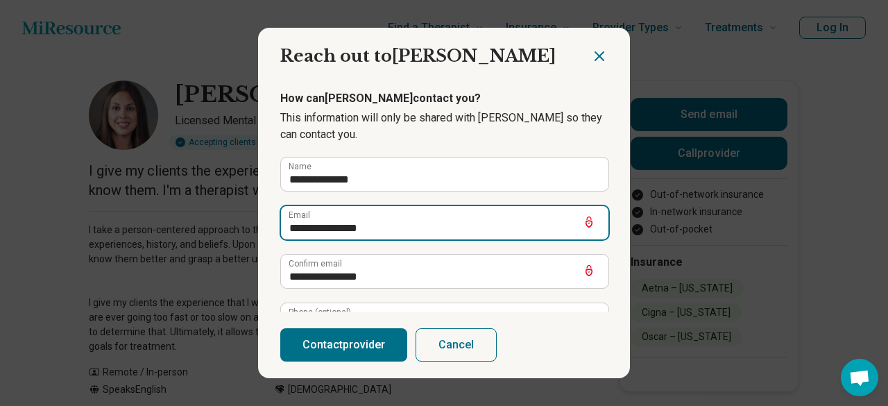
drag, startPoint x: 389, startPoint y: 233, endPoint x: 228, endPoint y: 226, distance: 160.5
click at [228, 226] on div "**********" at bounding box center [444, 203] width 888 height 406
drag, startPoint x: 427, startPoint y: 229, endPoint x: 175, endPoint y: 226, distance: 252.6
click at [175, 226] on div "**********" at bounding box center [444, 203] width 888 height 406
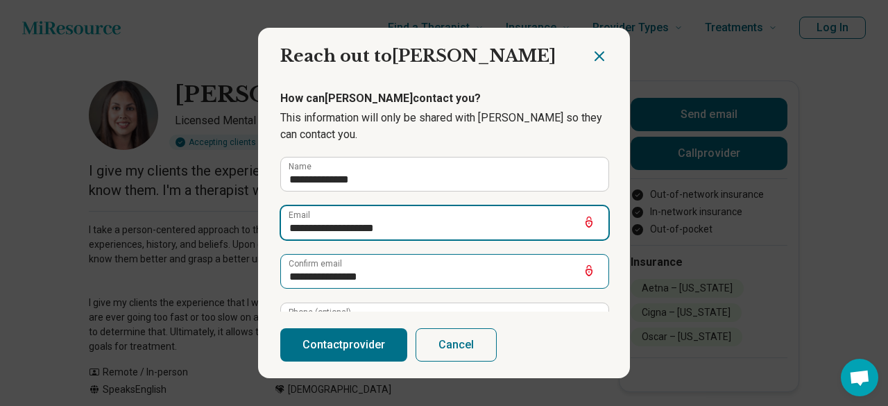
type input "**********"
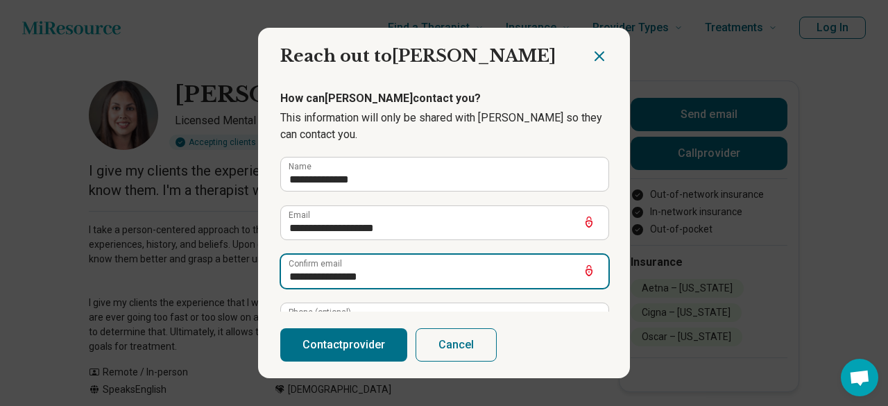
click at [312, 273] on input "**********" at bounding box center [445, 271] width 328 height 33
type input "**********"
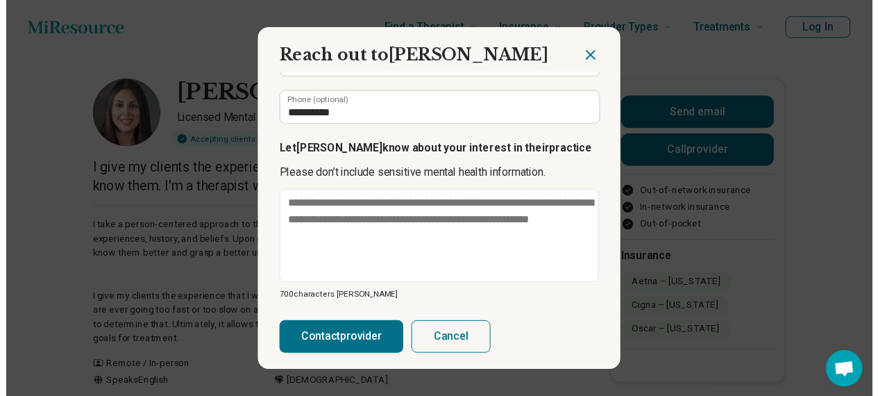
scroll to position [221, 0]
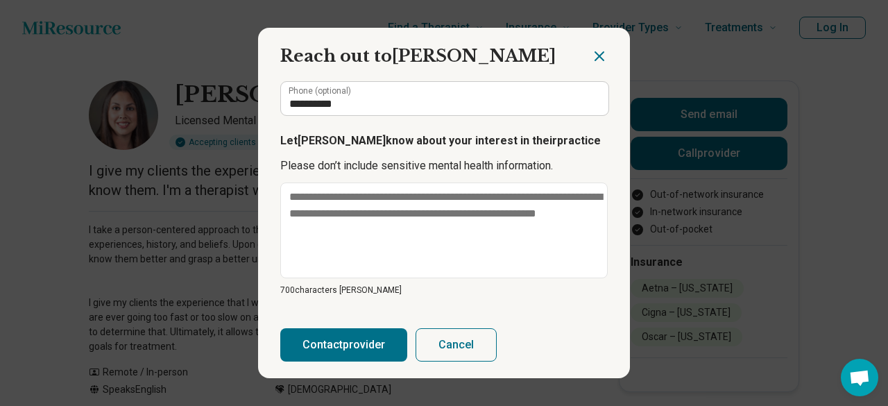
click at [595, 53] on icon "Close dialog" at bounding box center [599, 56] width 8 height 8
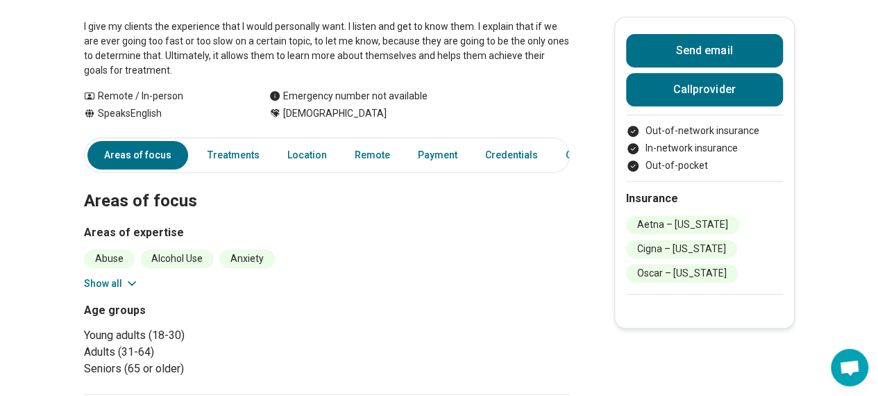
scroll to position [0, 0]
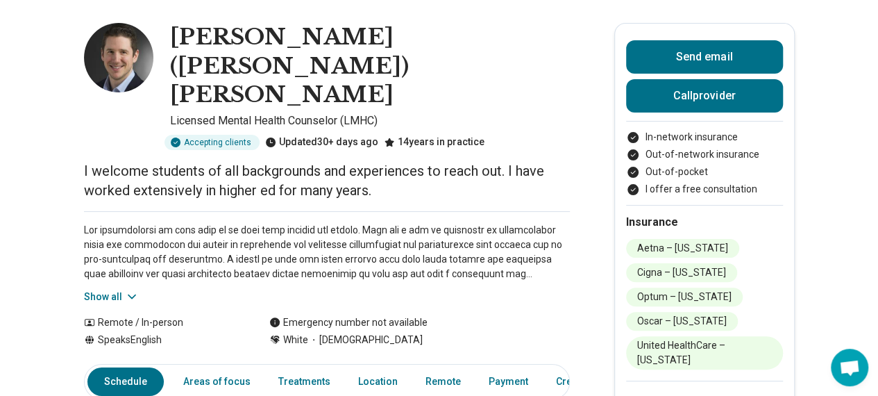
scroll to position [28, 0]
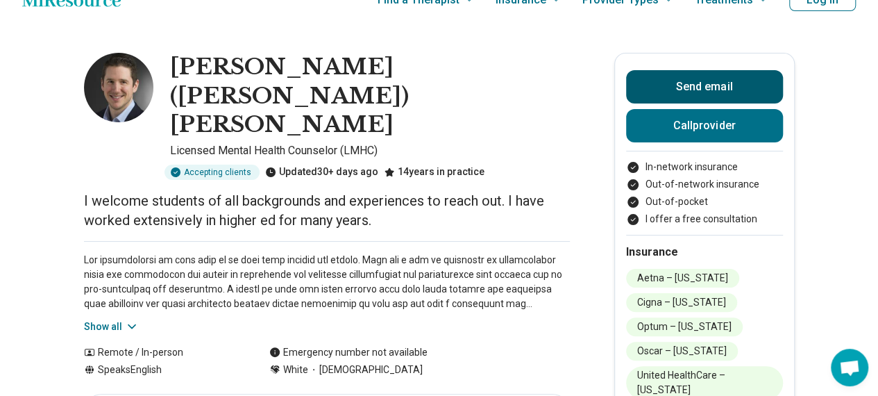
click at [672, 78] on button "Send email" at bounding box center [704, 86] width 157 height 33
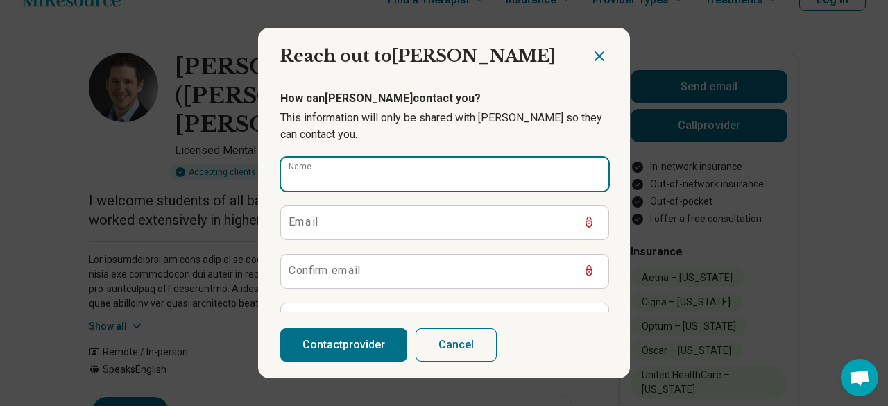
click at [454, 178] on input "Name" at bounding box center [445, 174] width 328 height 33
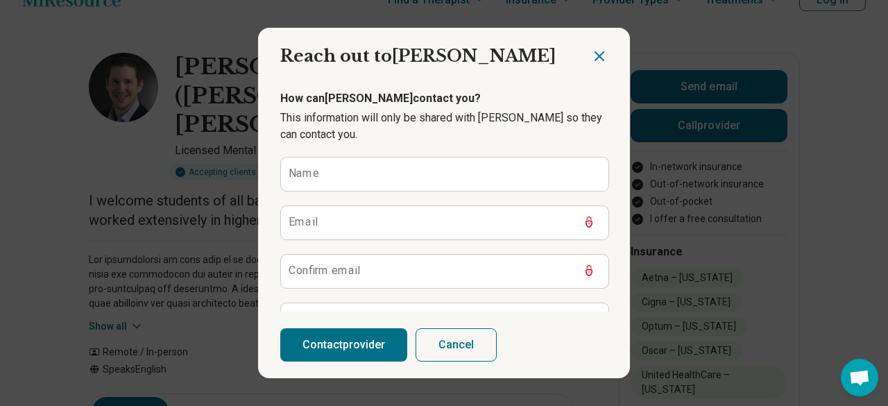
click at [595, 55] on icon "Close dialog" at bounding box center [599, 56] width 8 height 8
